Goal: Entertainment & Leisure: Consume media (video, audio)

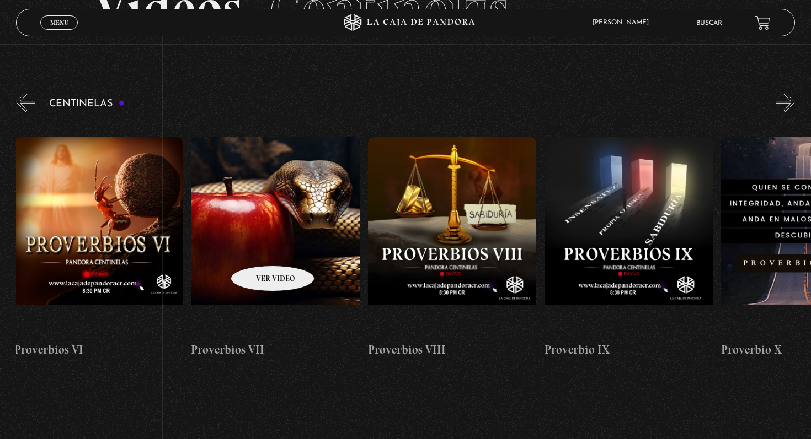
scroll to position [0, 1322]
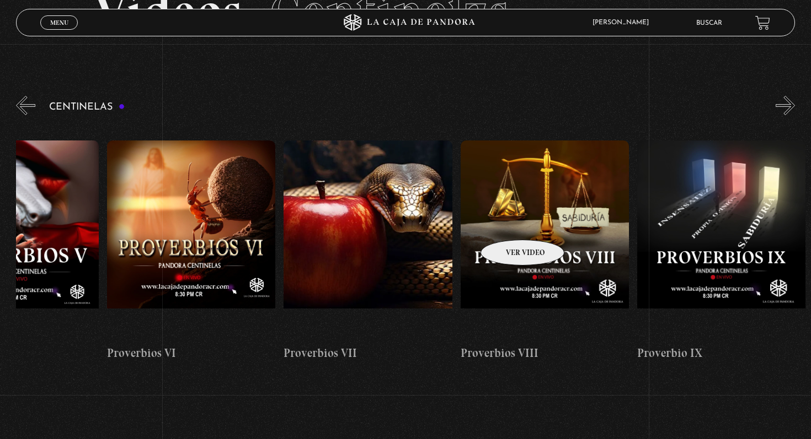
click at [508, 223] on figure at bounding box center [544, 240] width 168 height 199
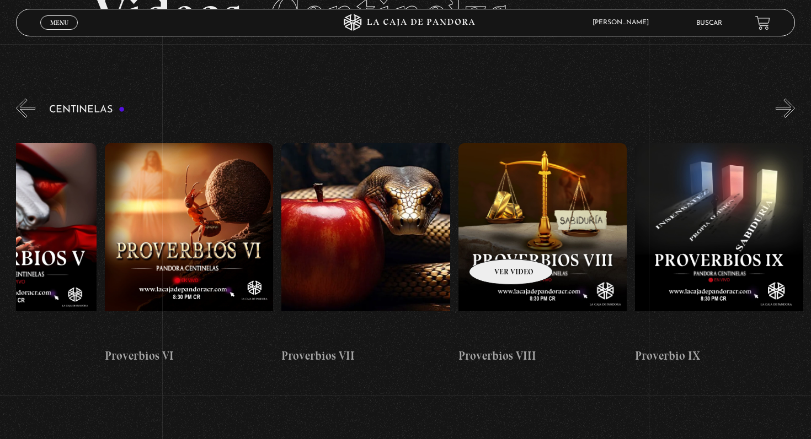
scroll to position [0, 1325]
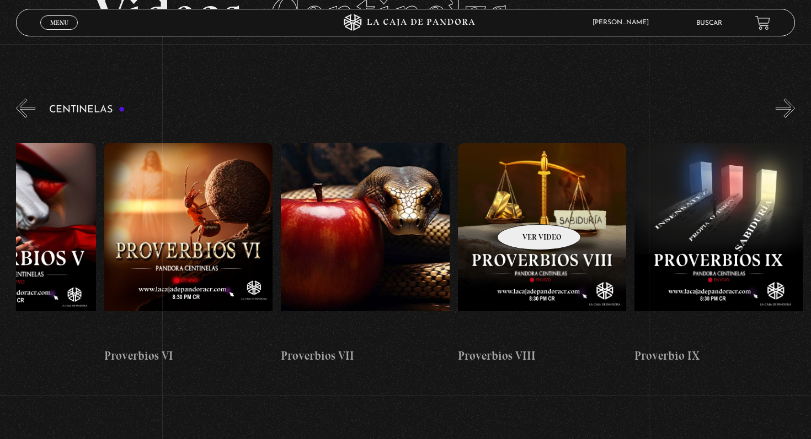
click at [524, 208] on figure at bounding box center [542, 242] width 168 height 199
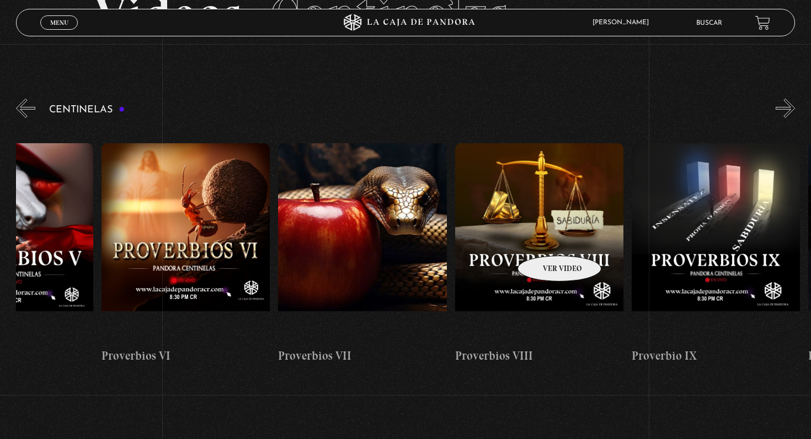
click at [539, 227] on figure at bounding box center [539, 242] width 168 height 199
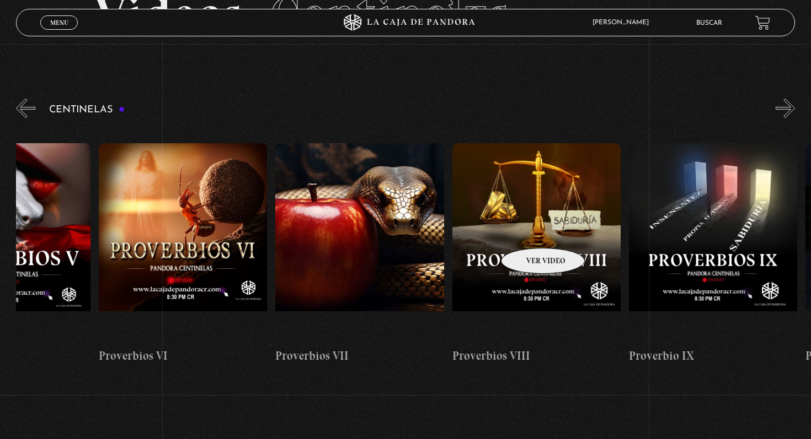
click at [526, 235] on figure at bounding box center [536, 242] width 168 height 199
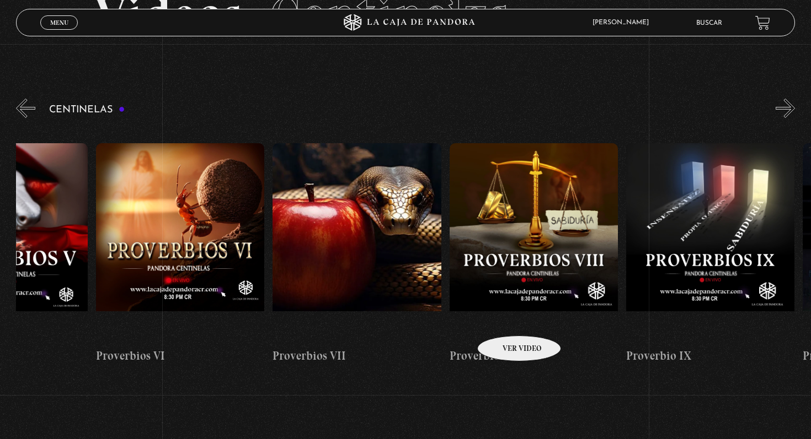
drag, startPoint x: 505, startPoint y: 319, endPoint x: 499, endPoint y: 298, distance: 22.2
click at [505, 319] on figure at bounding box center [533, 242] width 168 height 199
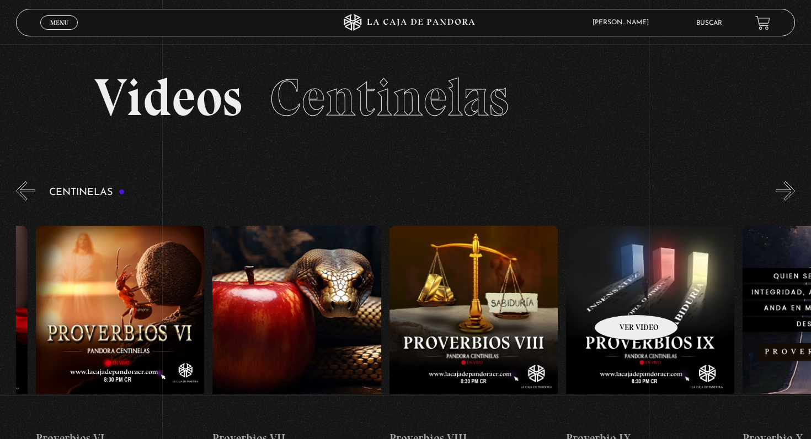
scroll to position [0, 1394]
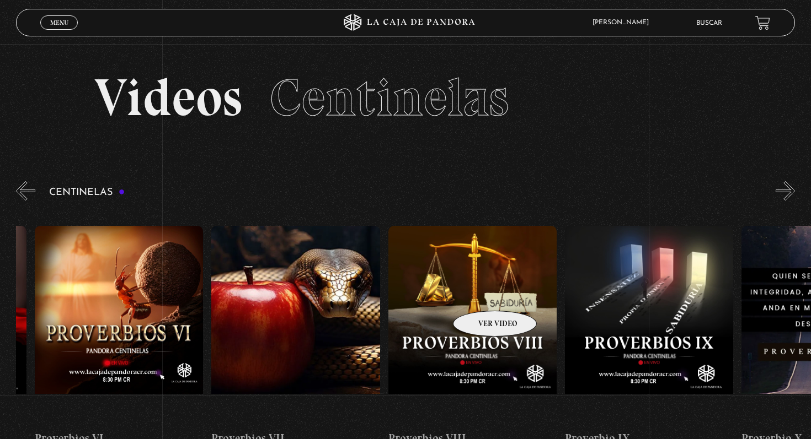
click at [480, 294] on figure at bounding box center [472, 325] width 168 height 199
